Goal: Task Accomplishment & Management: Manage account settings

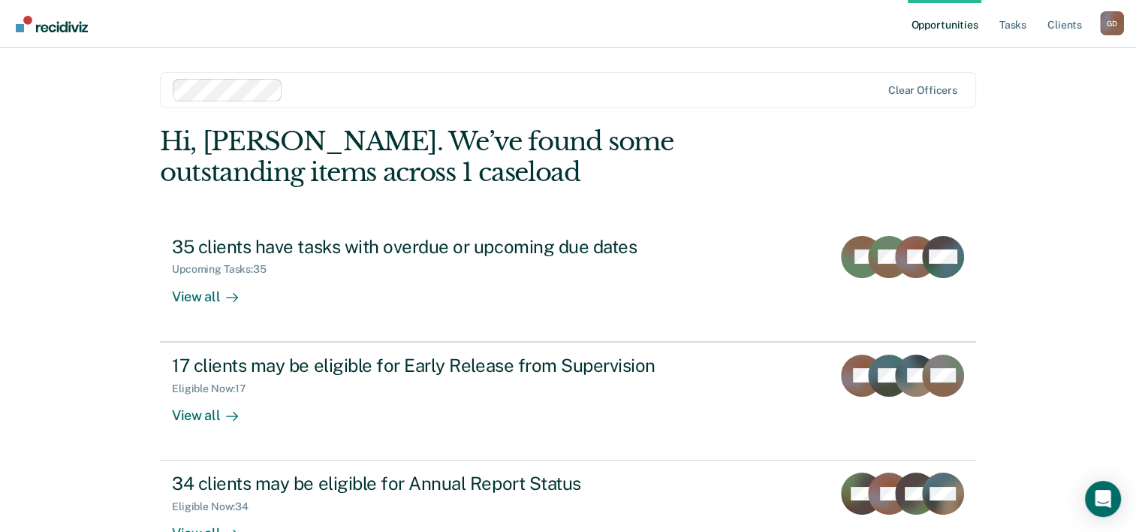
click at [742, 25] on nav "Opportunities Tasks Client s [PERSON_NAME] G D Profile How it works Log Out" at bounding box center [568, 24] width 1136 height 48
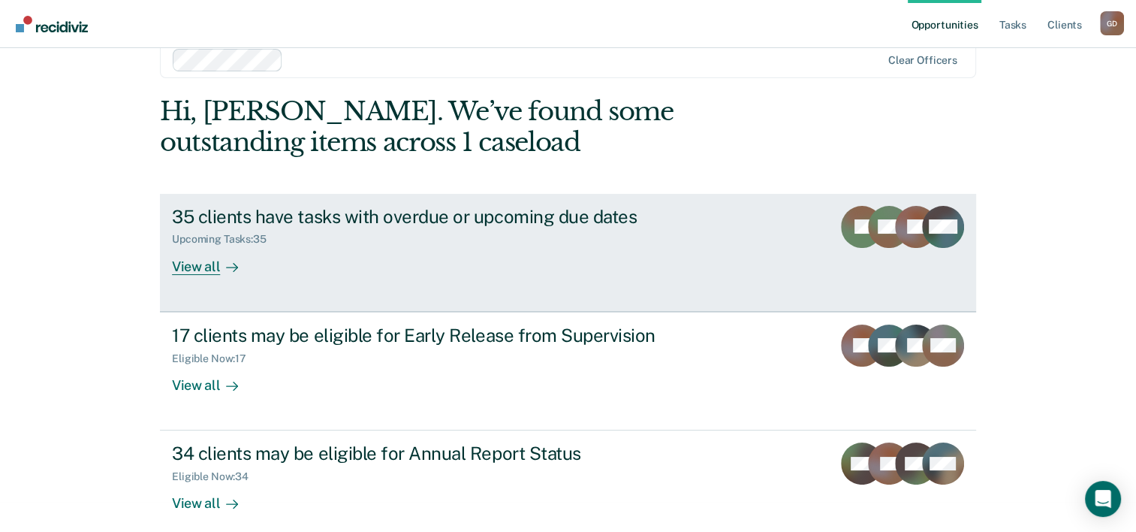
scroll to position [46, 0]
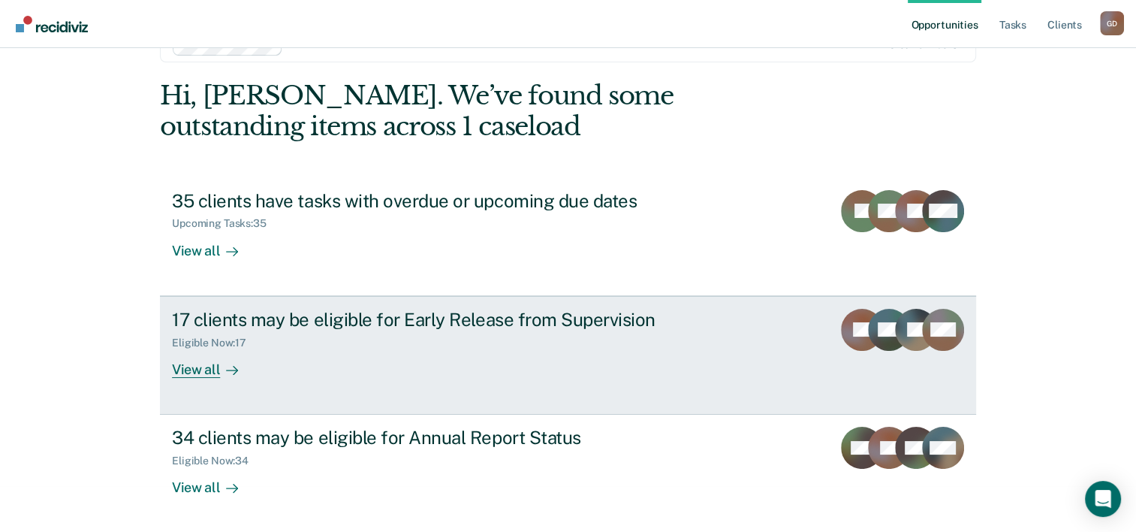
click at [201, 369] on div "View all" at bounding box center [214, 363] width 84 height 29
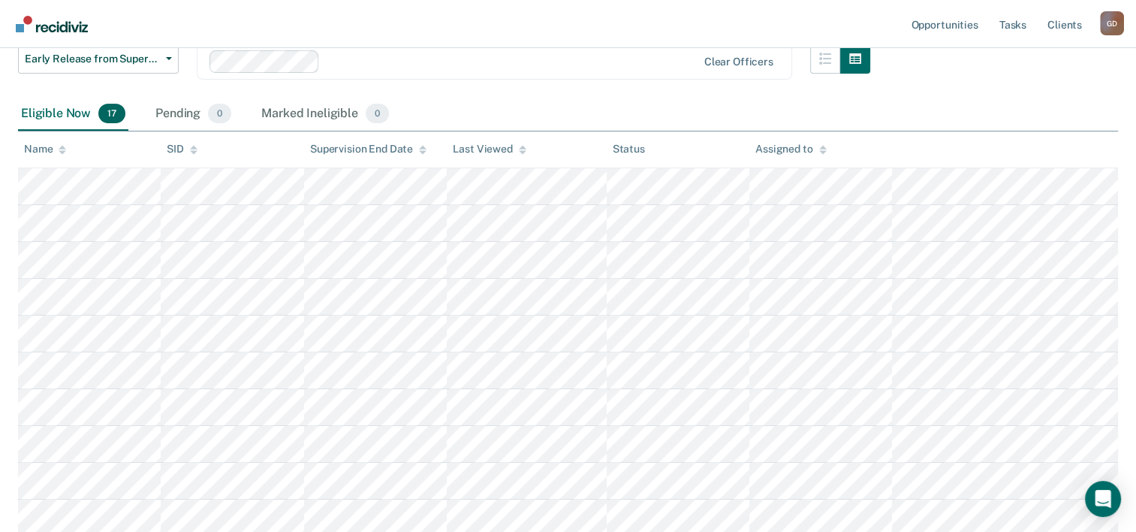
scroll to position [129, 0]
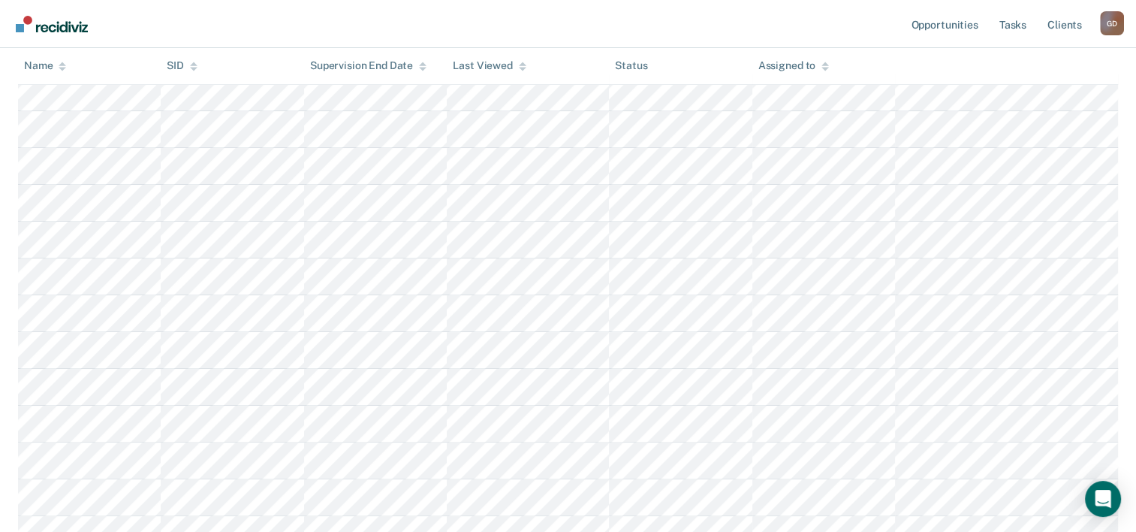
scroll to position [279, 0]
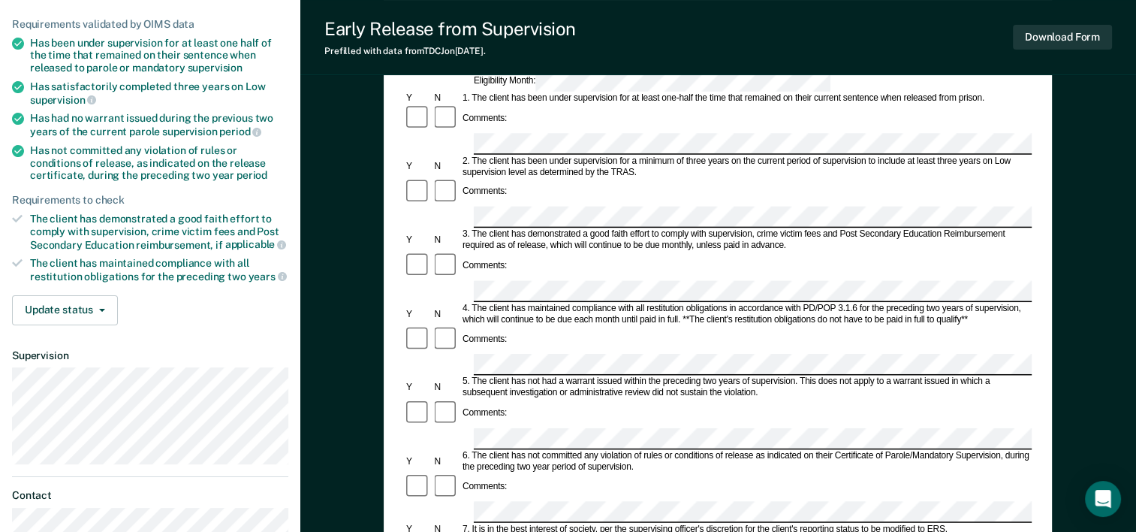
scroll to position [150, 0]
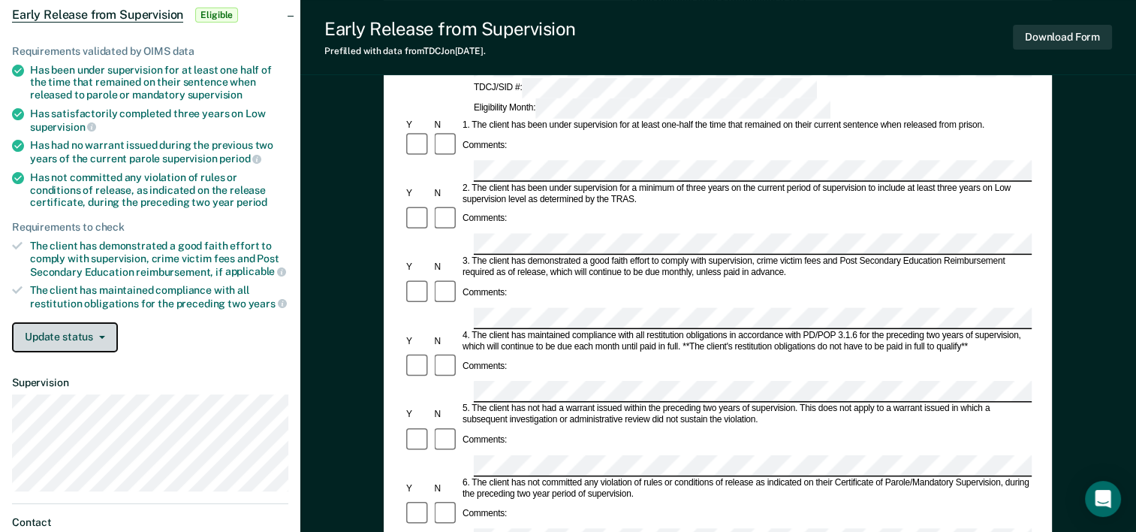
click at [99, 327] on button "Update status" at bounding box center [65, 337] width 106 height 30
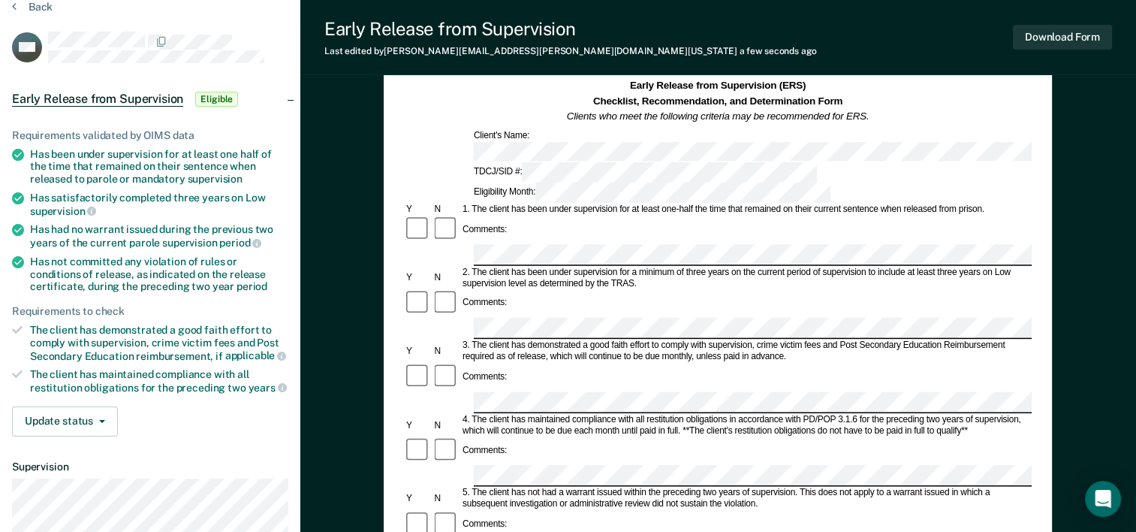
scroll to position [0, 0]
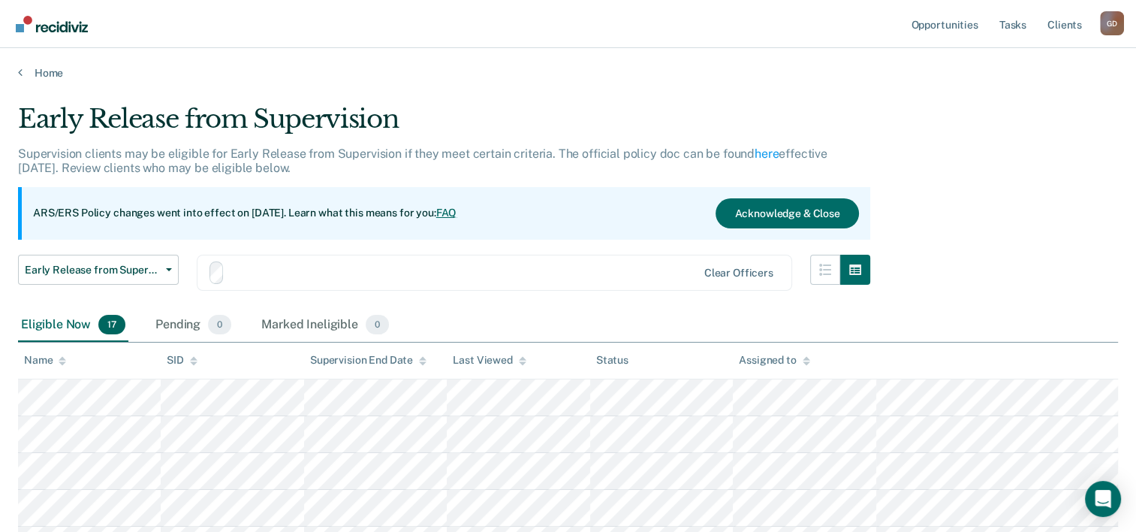
scroll to position [279, 0]
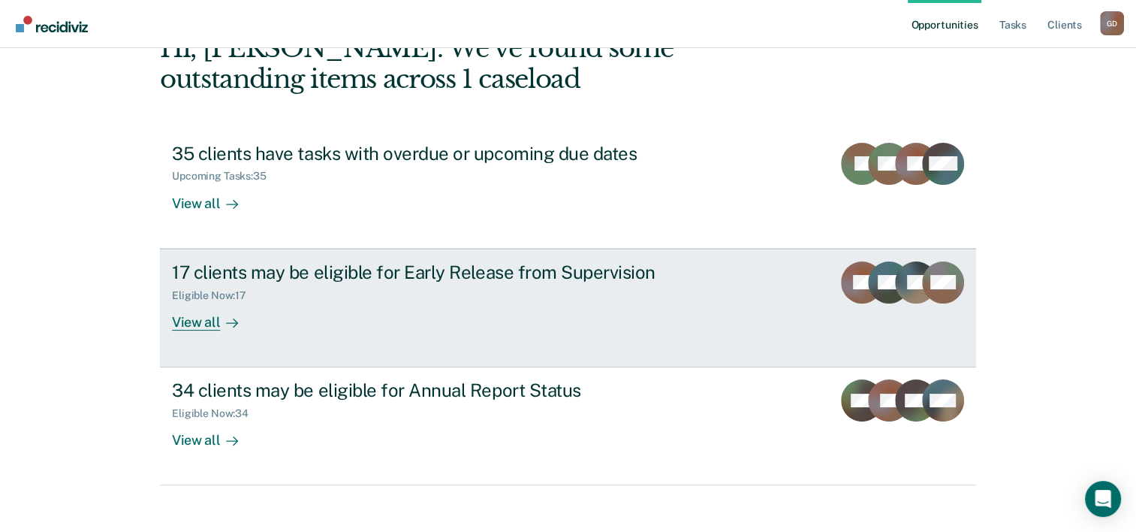
scroll to position [106, 0]
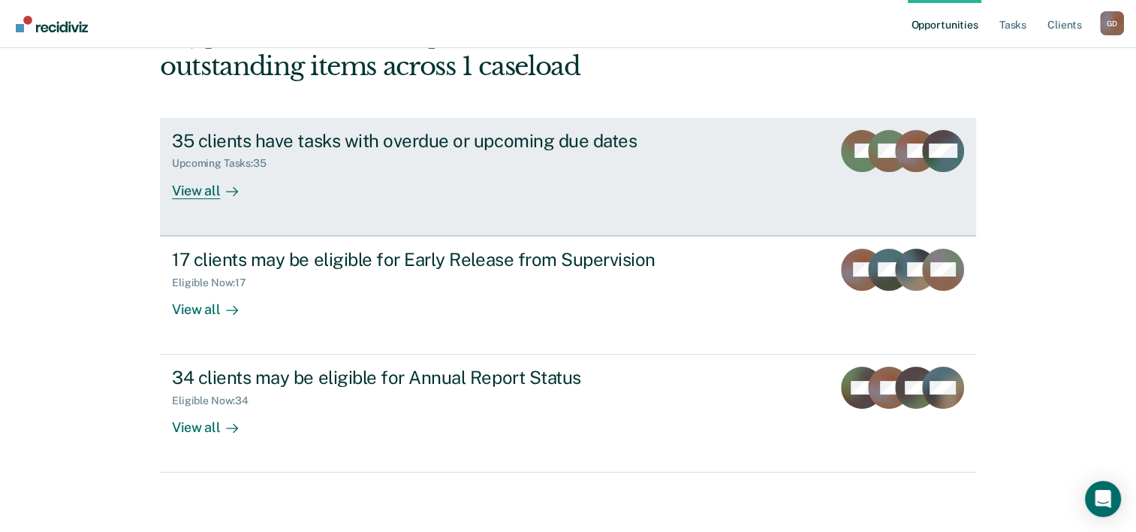
click at [207, 188] on div "View all" at bounding box center [214, 184] width 84 height 29
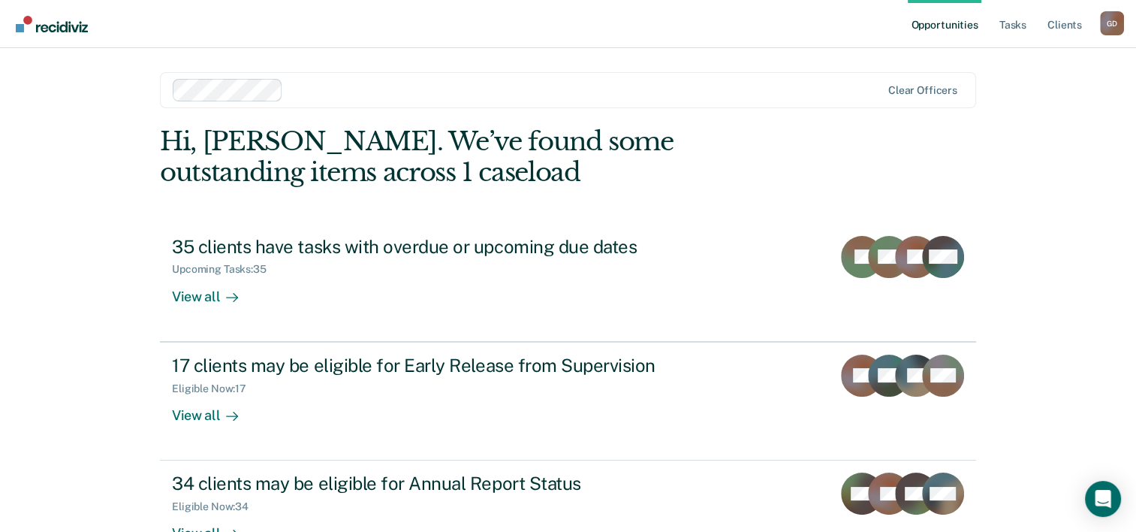
click at [1107, 53] on div "Opportunities Tasks Client s [PERSON_NAME] G D Profile How it works Log Out Cle…" at bounding box center [568, 319] width 1136 height 638
click at [1092, 104] on div "Opportunities Tasks Client s [PERSON_NAME] G D Profile How it works Log Out Cle…" at bounding box center [568, 319] width 1136 height 638
